Goal: Task Accomplishment & Management: Manage account settings

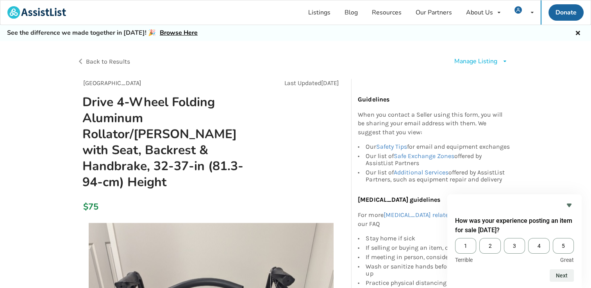
click at [503, 59] on icon at bounding box center [505, 61] width 6 height 5
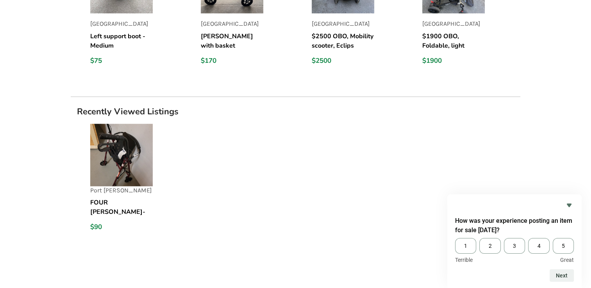
scroll to position [881, 0]
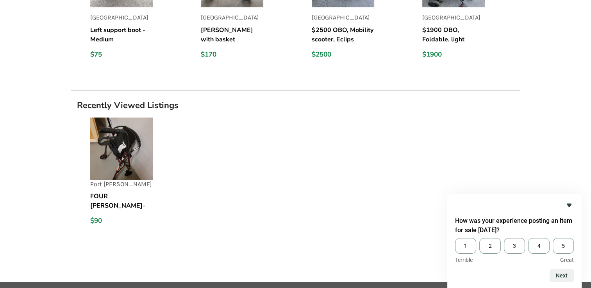
click at [571, 207] on icon "Hide survey" at bounding box center [569, 205] width 9 height 9
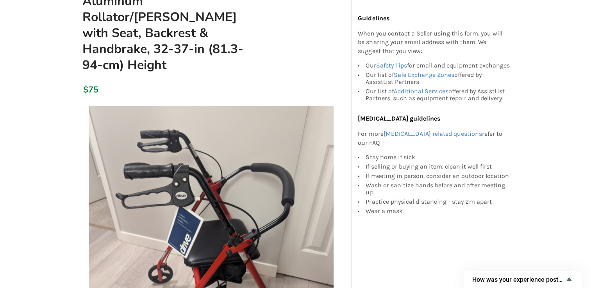
scroll to position [0, 0]
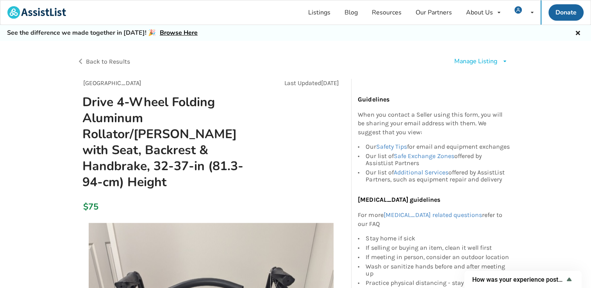
click at [120, 61] on span "Back to Results" at bounding box center [108, 61] width 44 height 7
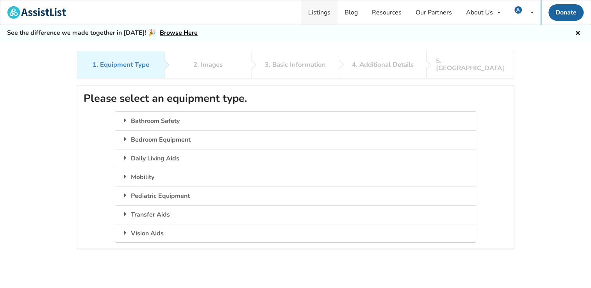
click at [321, 12] on link "Listings" at bounding box center [319, 12] width 36 height 24
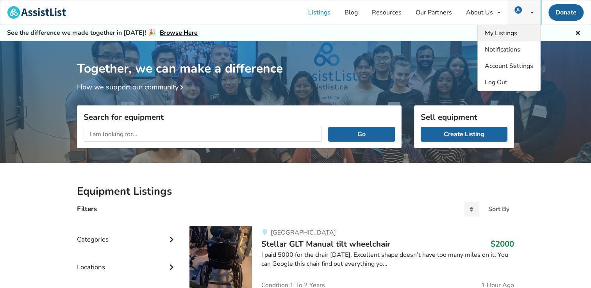
click at [507, 33] on span "My Listings" at bounding box center [501, 33] width 32 height 9
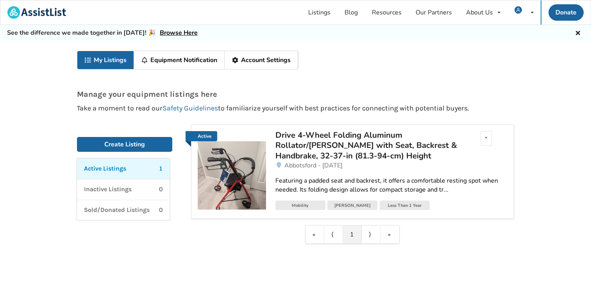
click at [498, 240] on div "« ⟨ 1 ⟩ »" at bounding box center [352, 235] width 323 height 19
